Goal: Find specific page/section: Locate a particular part of the current website

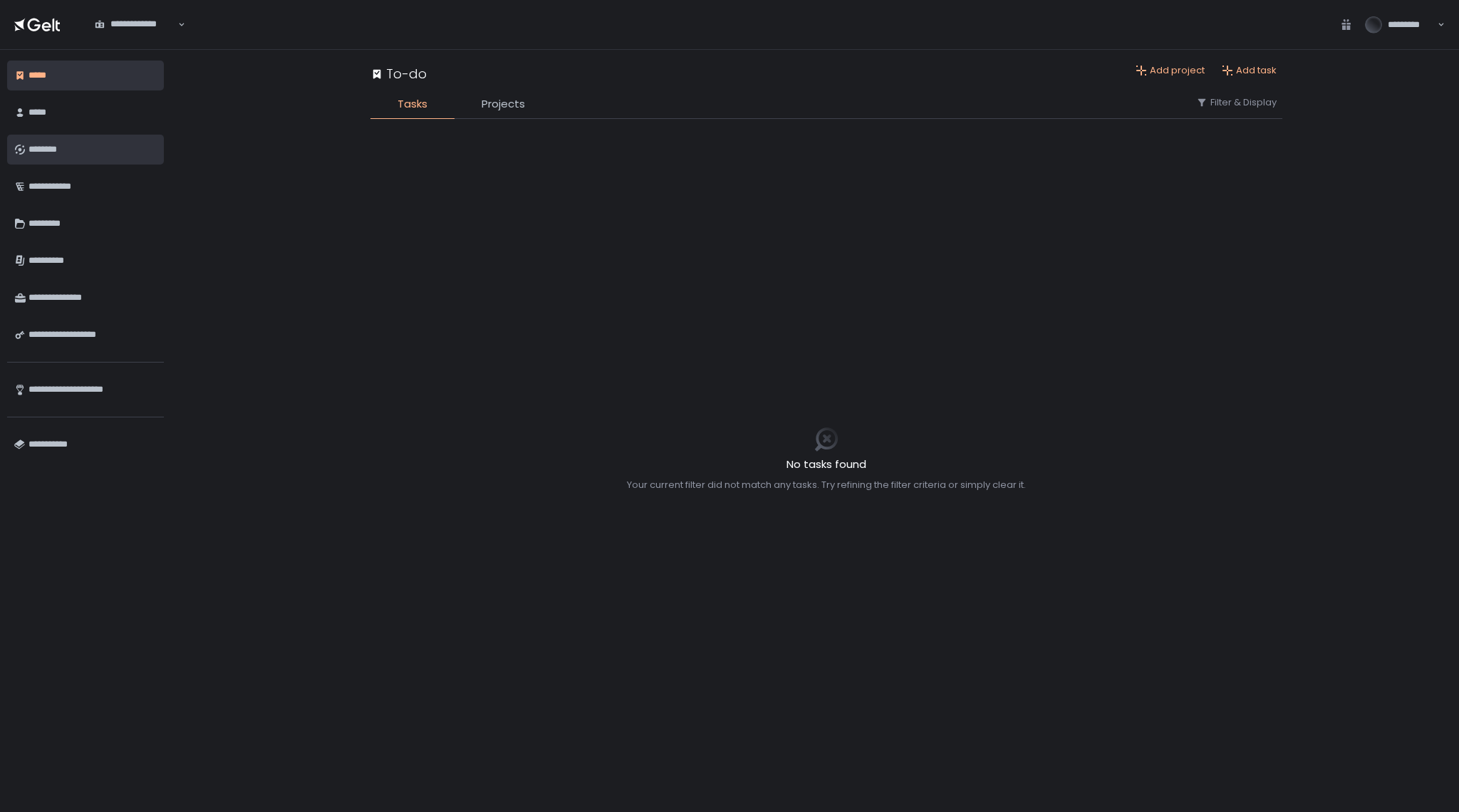
click at [43, 148] on div "********" at bounding box center [92, 149] width 128 height 24
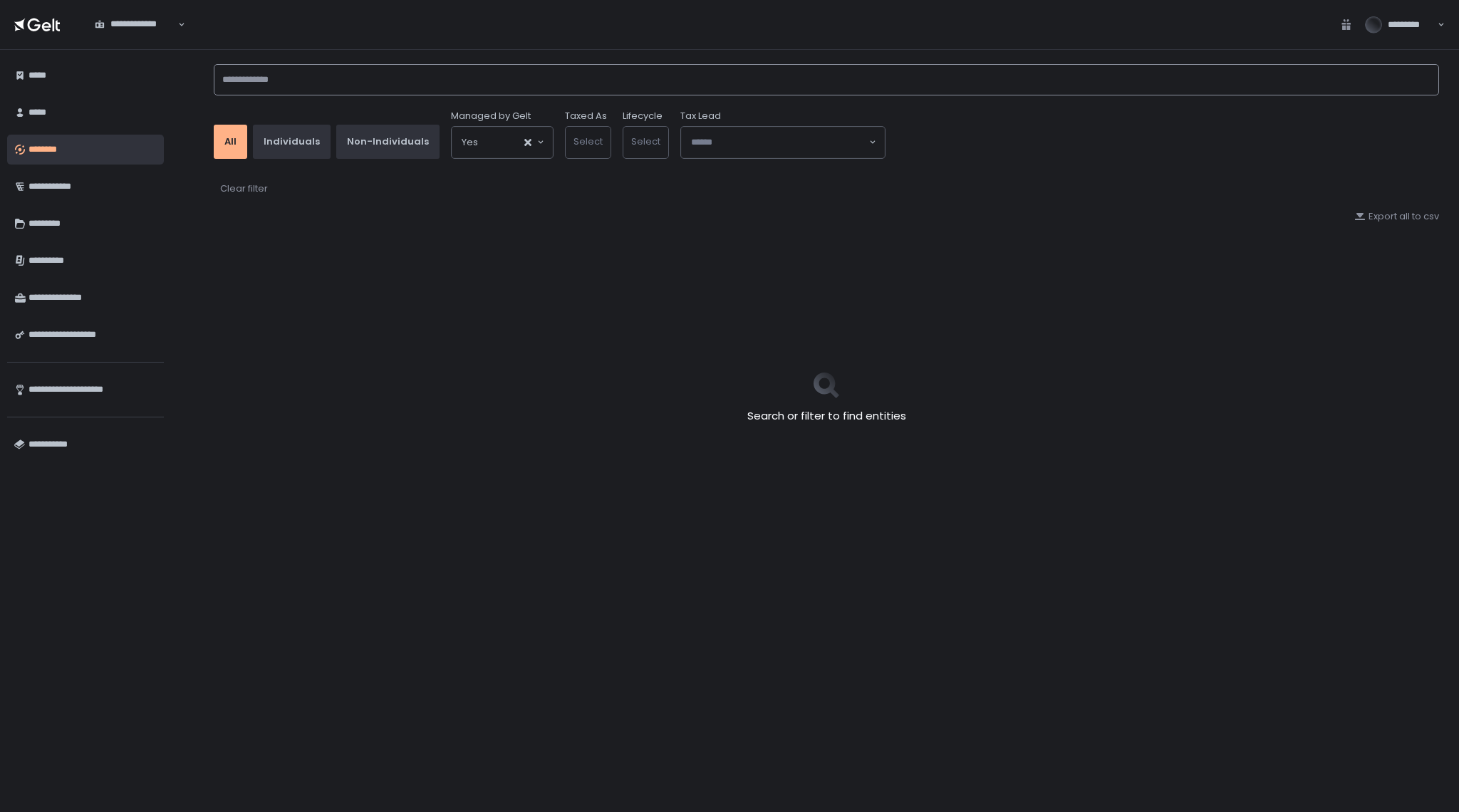
click at [344, 82] on input at bounding box center [826, 80] width 1225 height 32
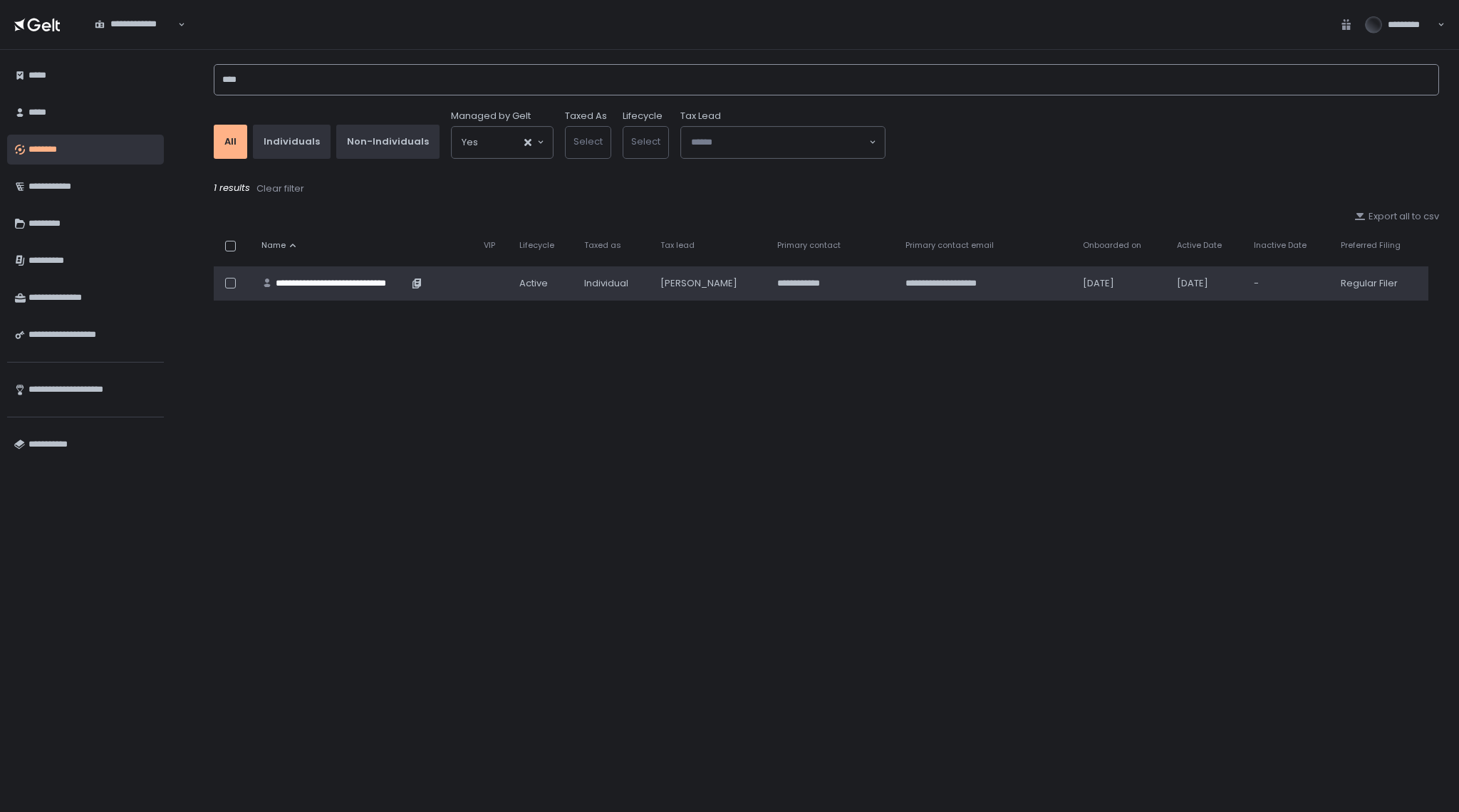
type input "****"
click at [354, 280] on div "**********" at bounding box center [341, 283] width 132 height 12
